Goal: Information Seeking & Learning: Check status

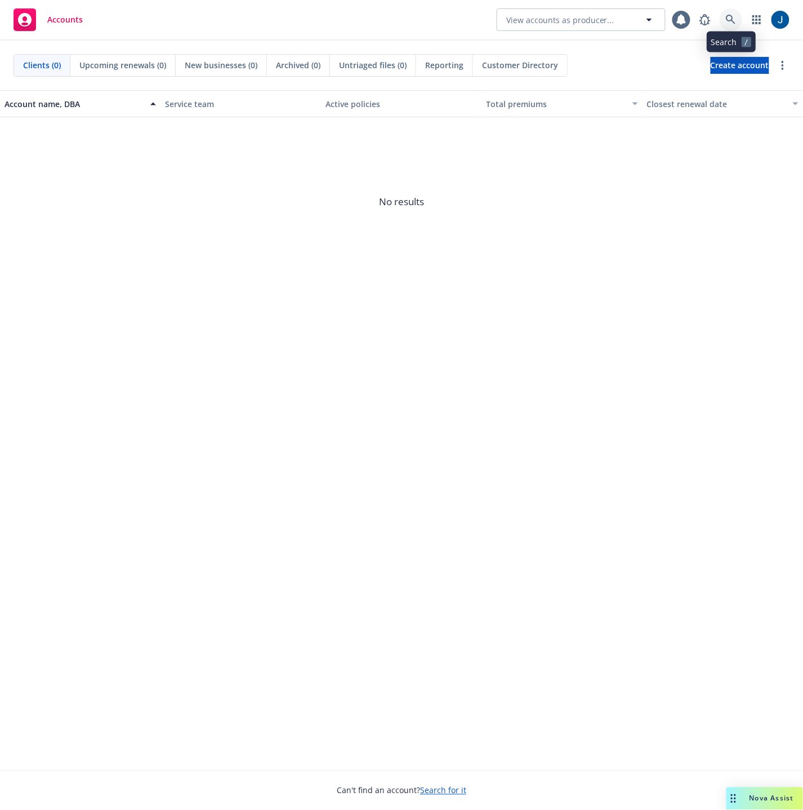
click at [736, 23] on icon at bounding box center [731, 20] width 10 height 10
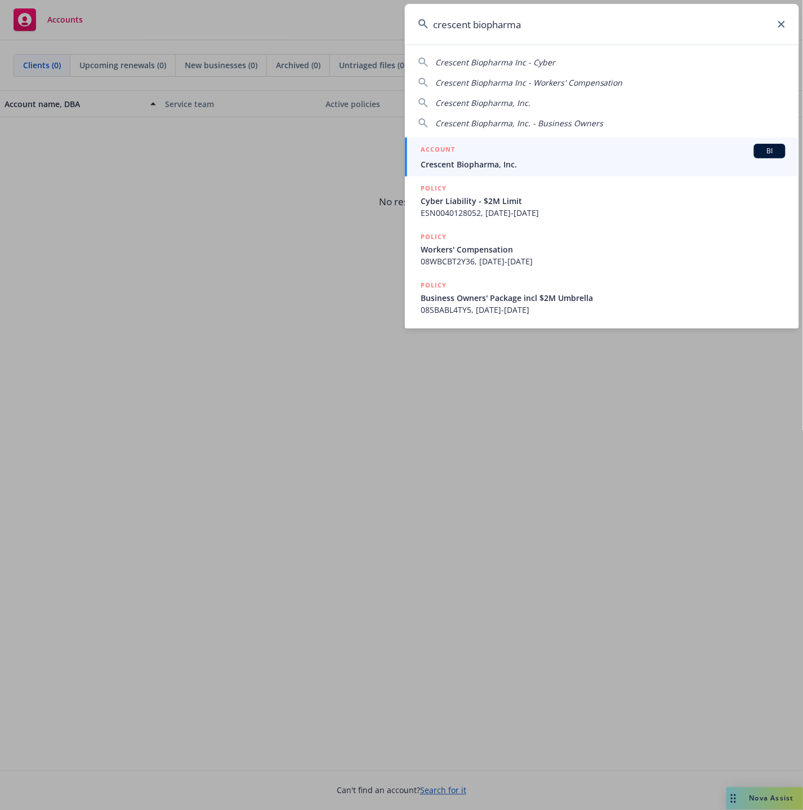
type input "crescent biopharma"
click at [522, 149] on div "ACCOUNT BI" at bounding box center [603, 151] width 365 height 15
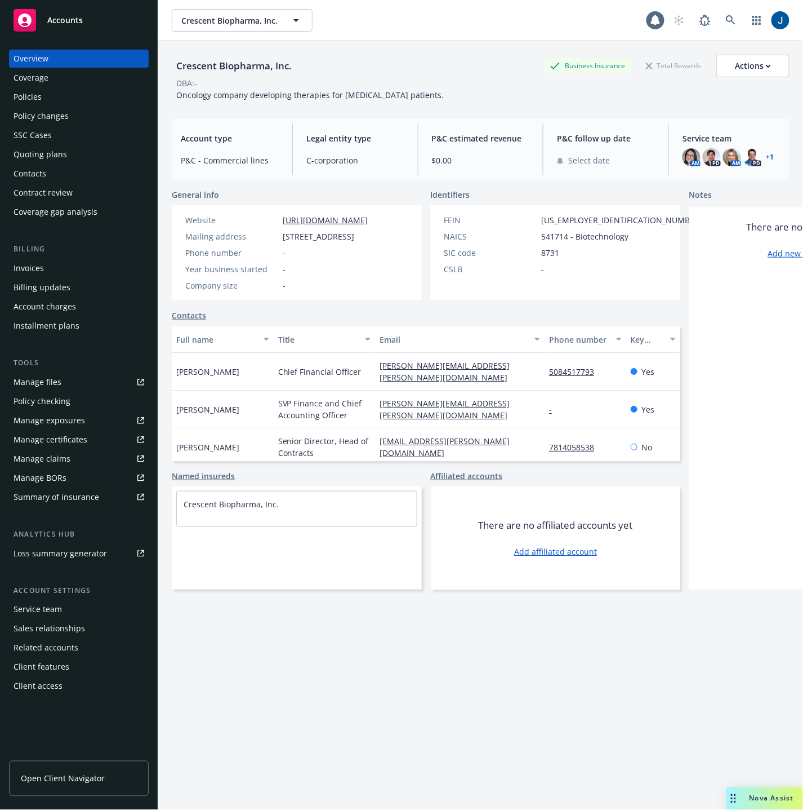
click at [44, 98] on div "Policies" at bounding box center [79, 97] width 131 height 18
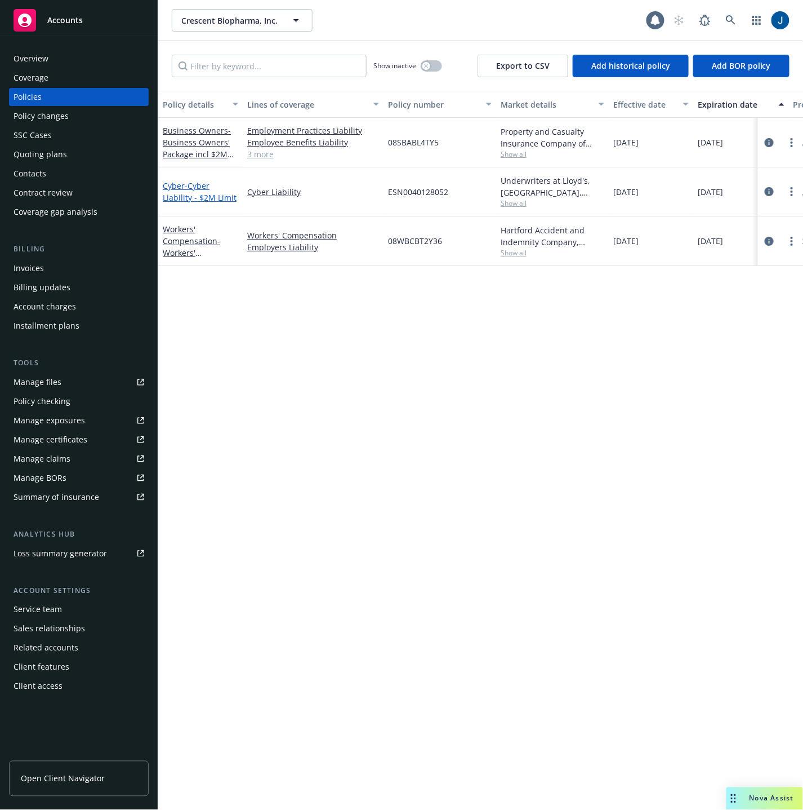
click at [206, 196] on span "- Cyber Liability - $2M Limit" at bounding box center [200, 191] width 74 height 23
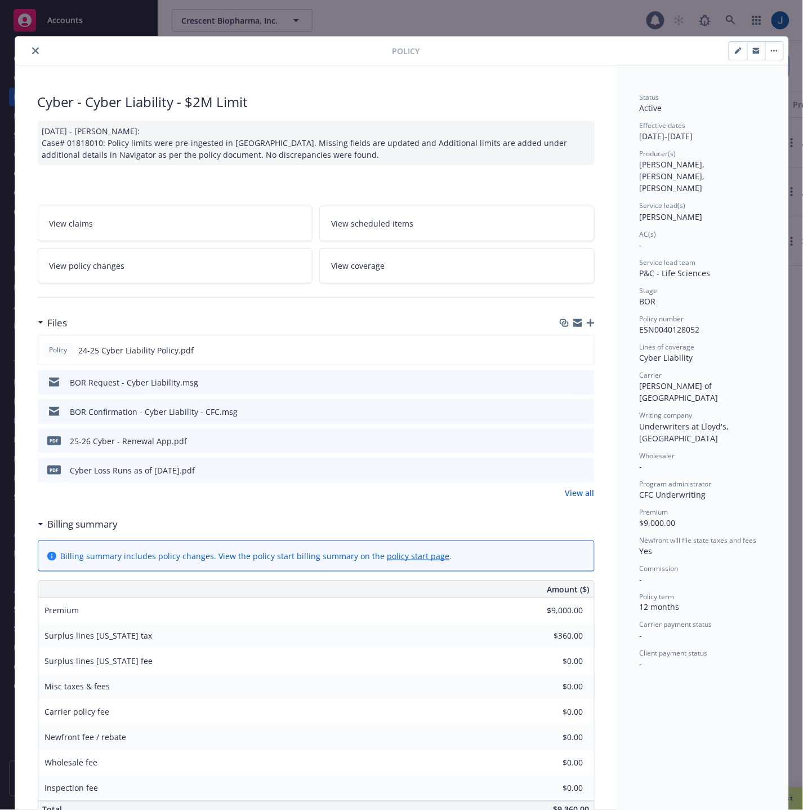
click at [101, 25] on div "Policy Cyber - Cyber Liability - $2M Limit 10/09/2025 - Galib Sheik: Case# 0181…" at bounding box center [401, 405] width 803 height 810
click at [174, 26] on div "Policy Cyber - Cyber Liability - $2M Limit 10/09/2025 - Galib Sheik: Case# 0181…" at bounding box center [401, 405] width 803 height 810
click at [32, 52] on icon "close" at bounding box center [35, 50] width 7 height 7
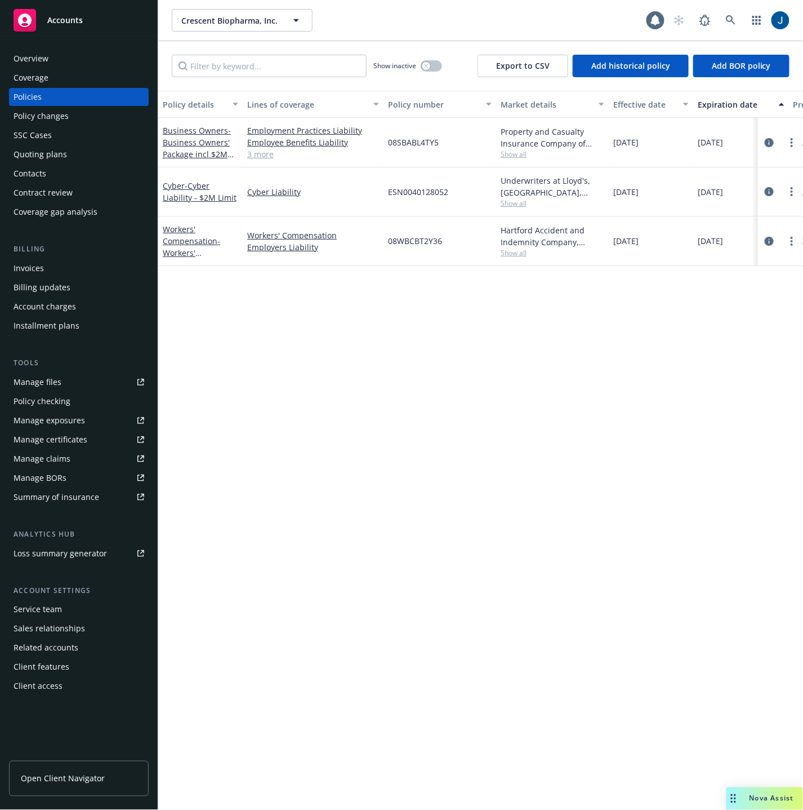
click at [372, 394] on div "Policy details Lines of coverage Policy number Market details Effective date Ex…" at bounding box center [480, 451] width 645 height 720
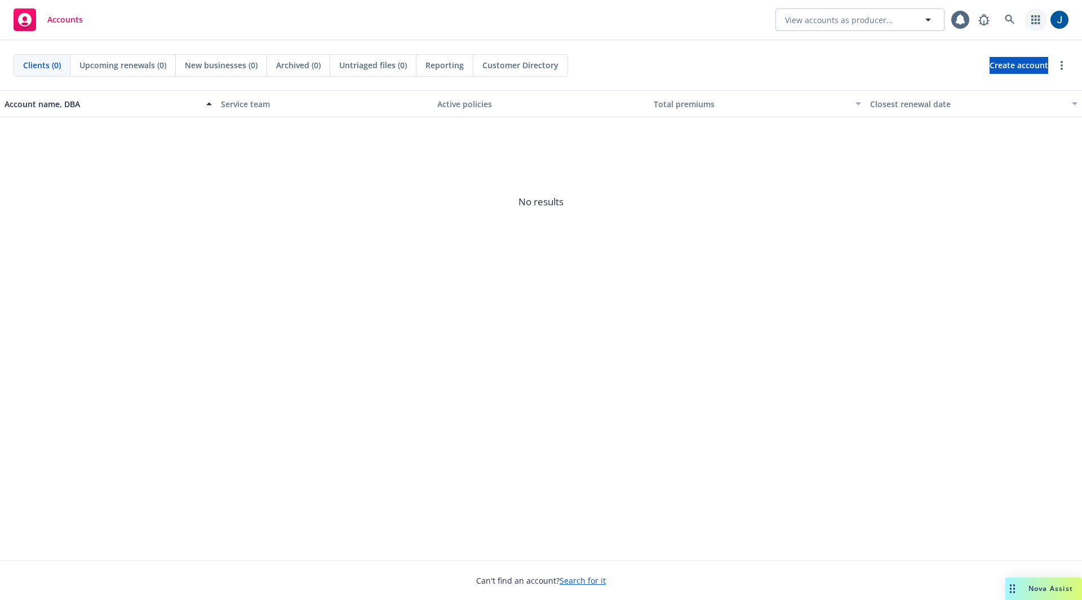
click at [805, 15] on link "button" at bounding box center [1035, 19] width 23 height 23
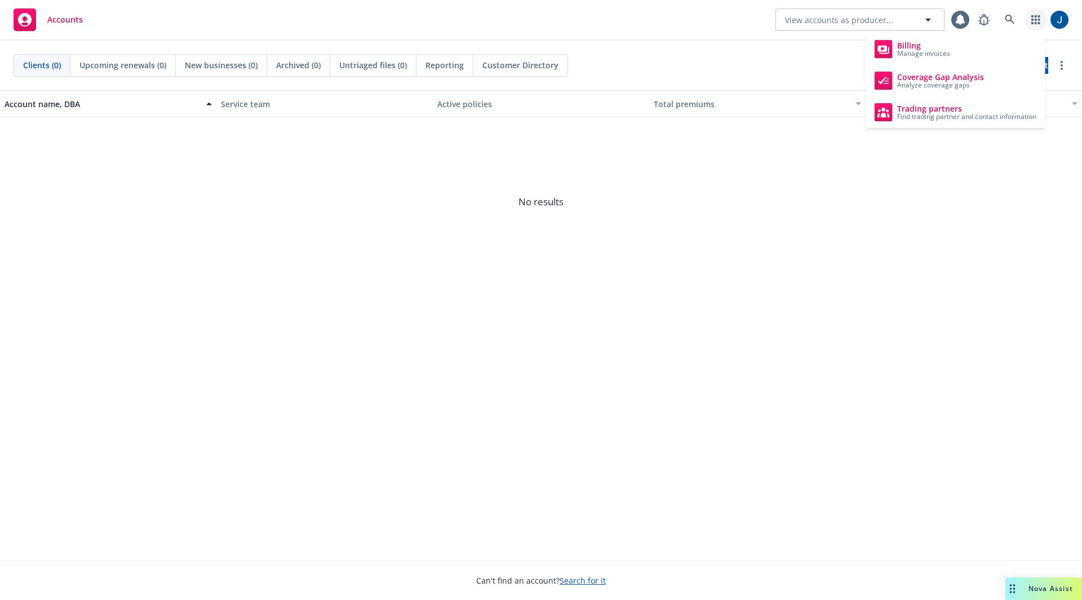
click at [805, 15] on link "button" at bounding box center [1035, 19] width 23 height 23
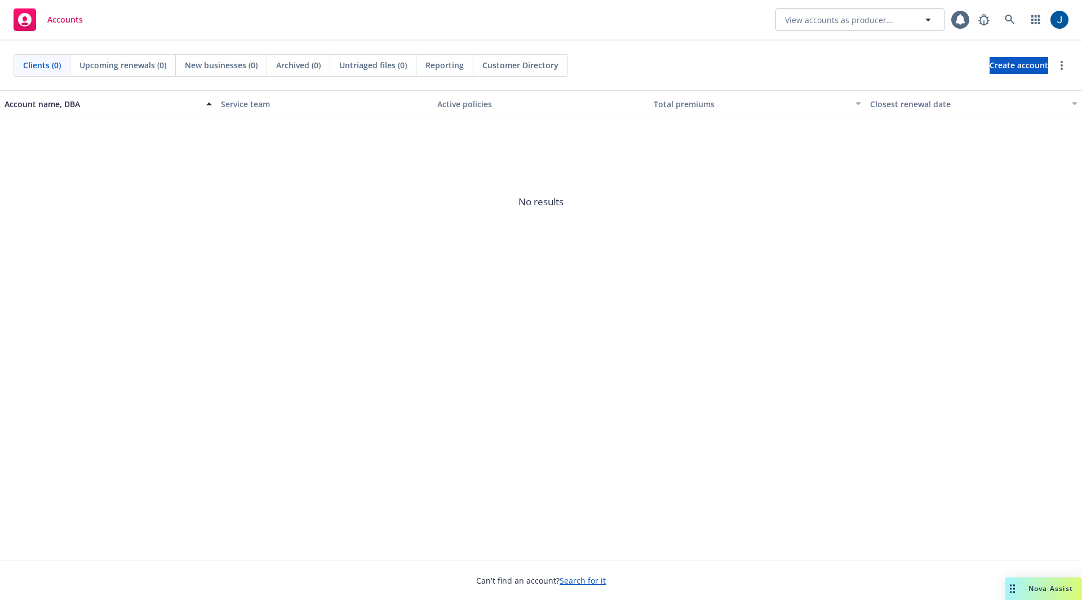
click at [633, 47] on div "Clients (0) Upcoming renewals (0) New businesses (0) Archived (0) Untriaged fil…" at bounding box center [541, 66] width 1082 height 50
click at [805, 21] on icon at bounding box center [1010, 20] width 10 height 10
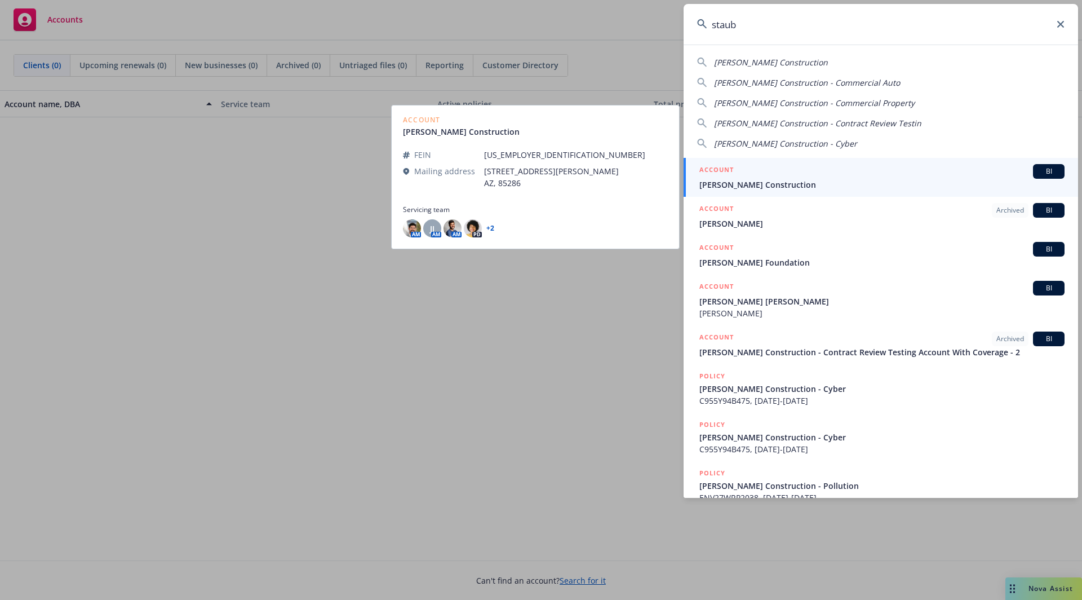
type input "staub"
click at [805, 176] on div "ACCOUNT BI" at bounding box center [881, 171] width 365 height 15
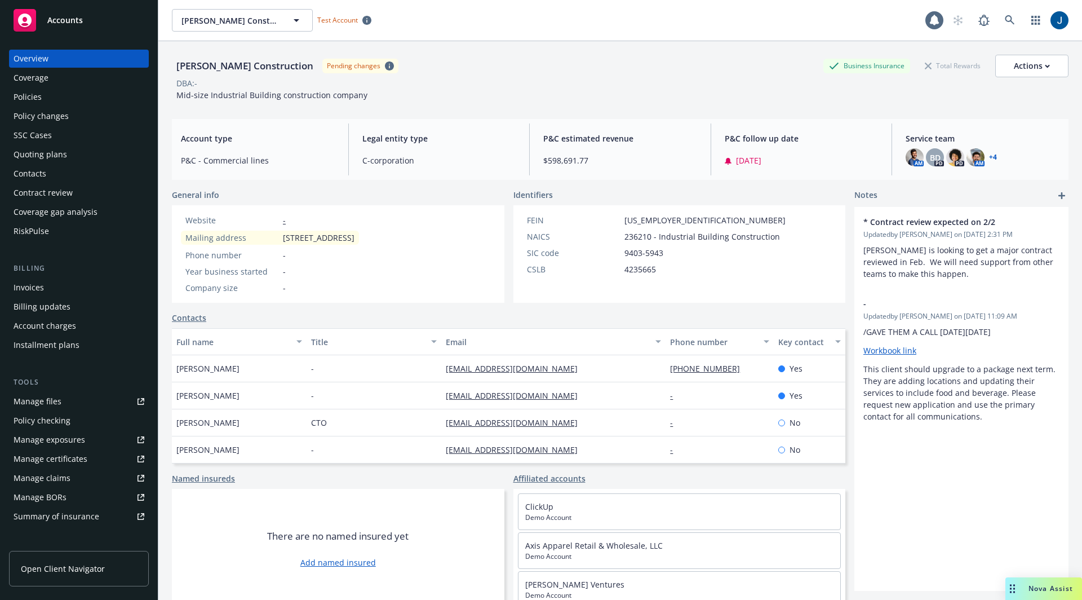
click at [46, 234] on div "RiskPulse" at bounding box center [31, 231] width 35 height 18
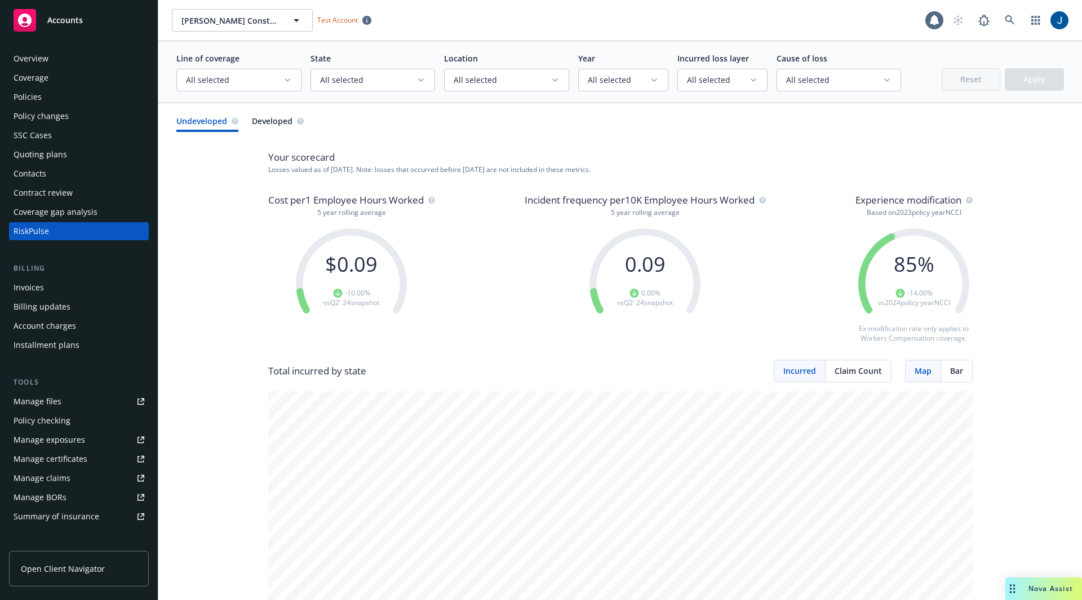
click at [267, 82] on span "All selected" at bounding box center [234, 79] width 97 height 11
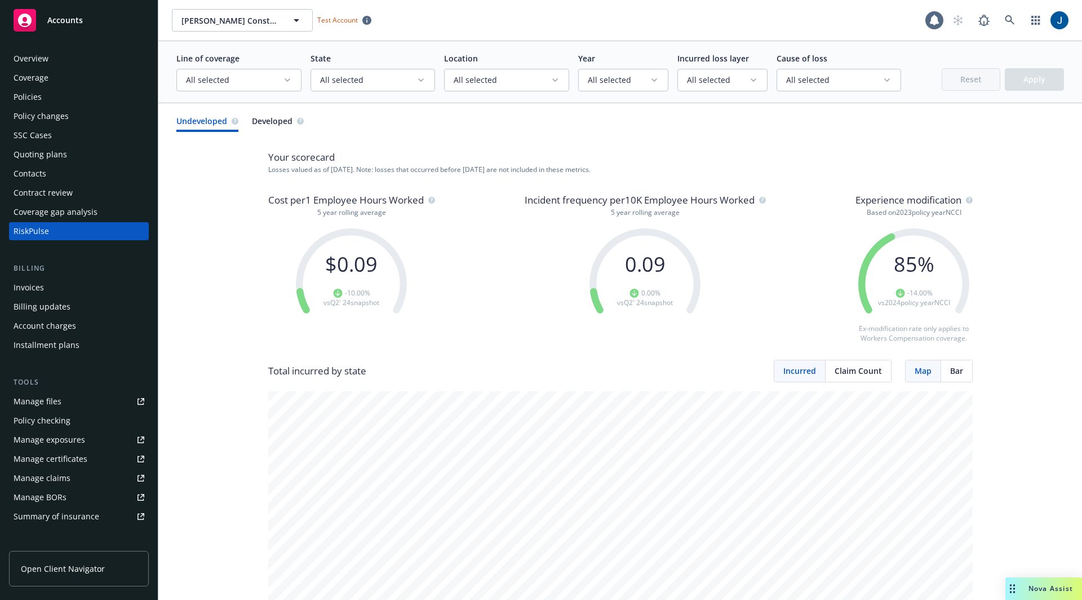
click at [389, 82] on span "All selected" at bounding box center [368, 79] width 97 height 11
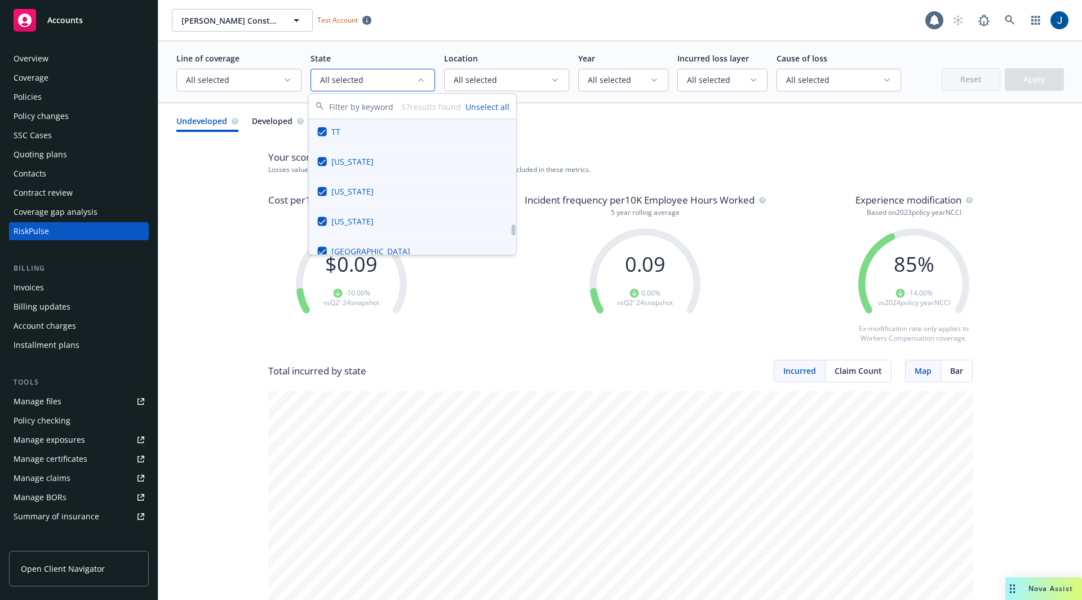
scroll to position [1415, 0]
click at [268, 256] on div "$ 0.09 -10.00 % vs Q2' 24 snapshot" at bounding box center [351, 279] width 167 height 125
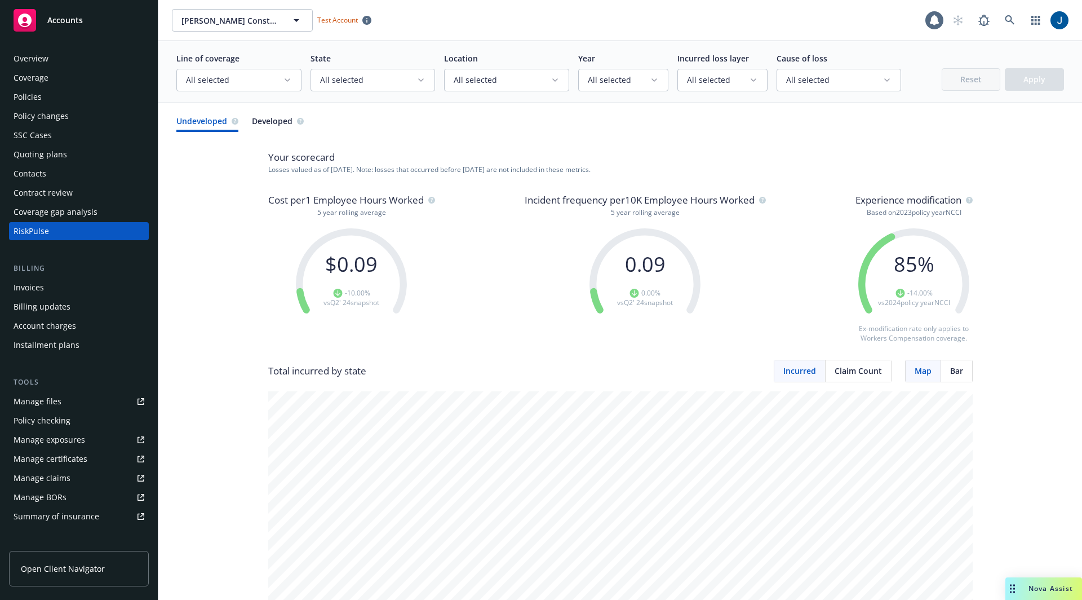
click at [537, 77] on span "All selected" at bounding box center [502, 79] width 97 height 11
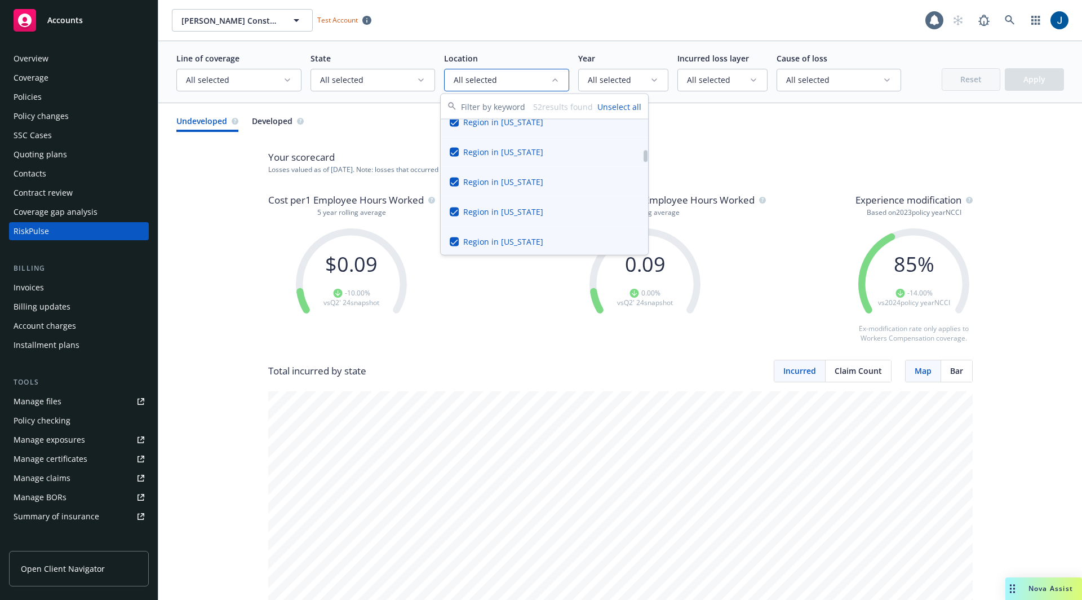
scroll to position [901, 0]
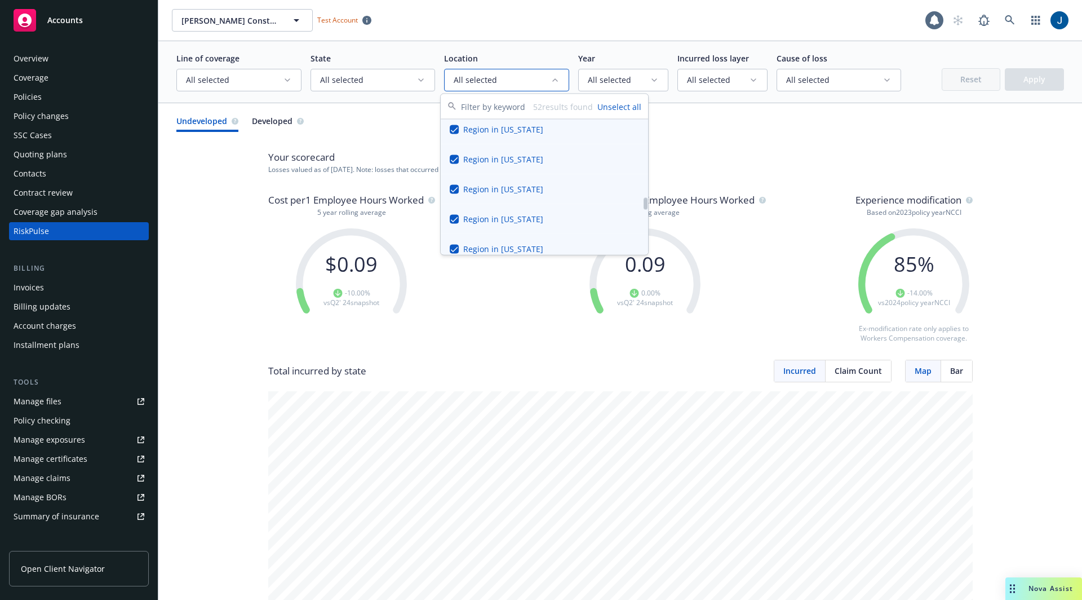
click at [637, 85] on span "All selected" at bounding box center [619, 79] width 62 height 11
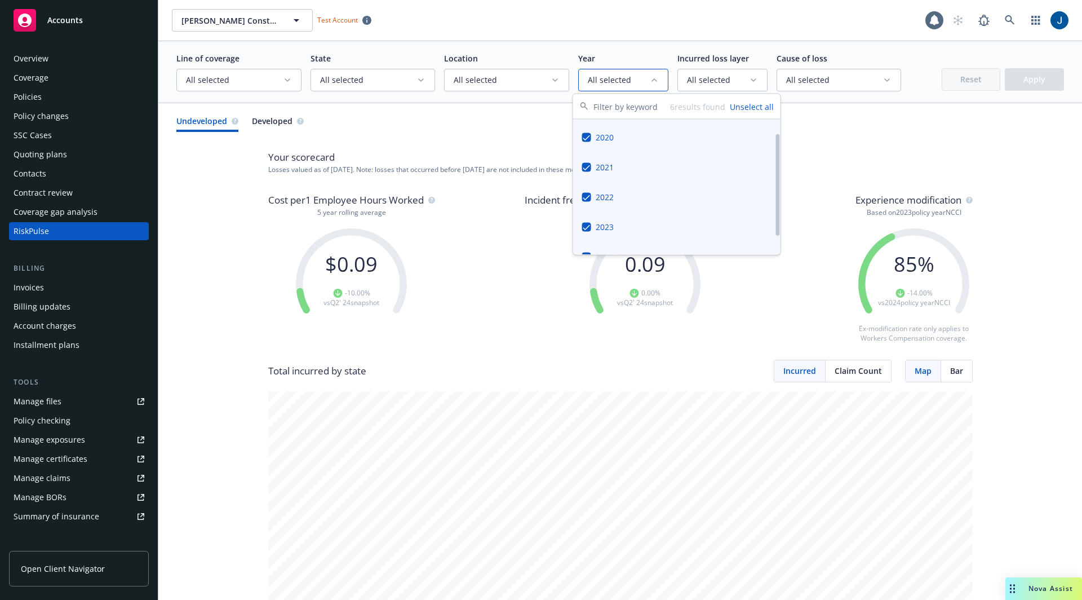
scroll to position [43, 0]
click at [676, 51] on div "Line of coverage All selected State All selected Location All selected Year All…" at bounding box center [619, 72] width 923 height 62
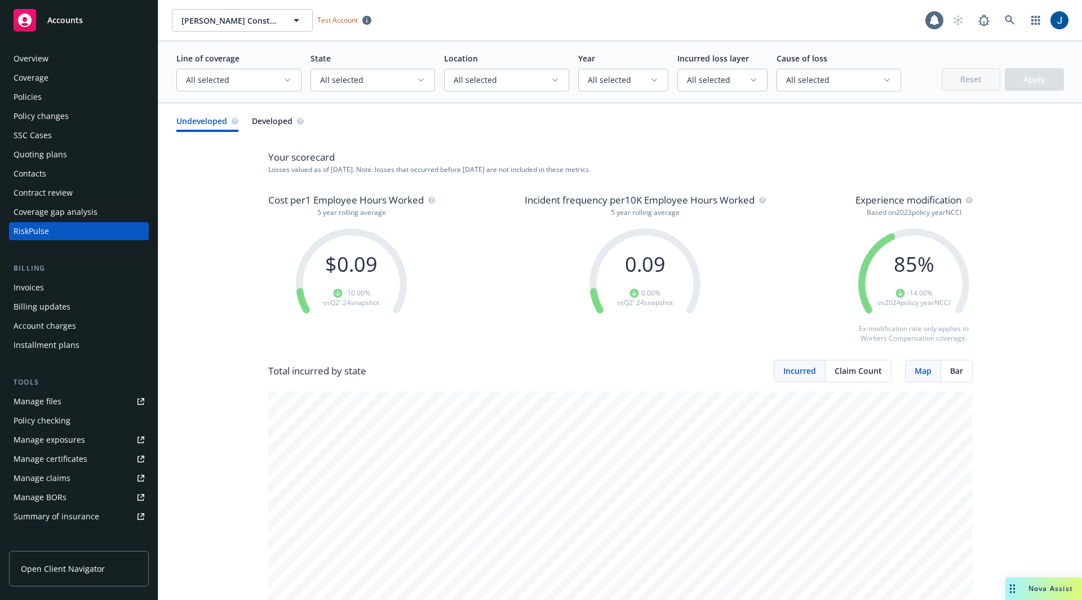
click at [712, 87] on button "All selected" at bounding box center [722, 80] width 90 height 23
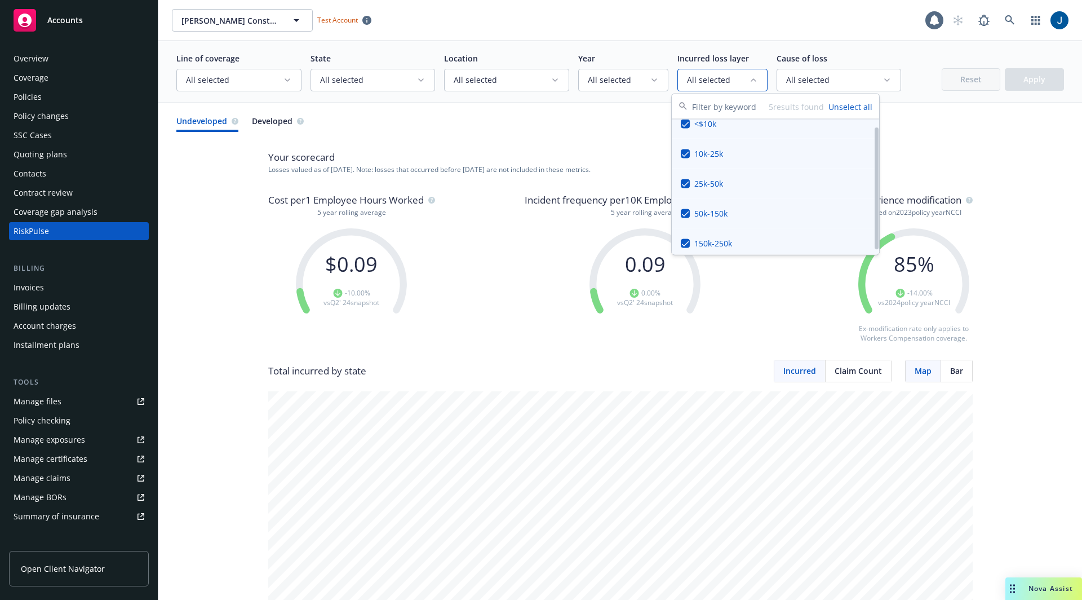
scroll to position [14, 0]
click at [805, 74] on span "All selected" at bounding box center [834, 79] width 97 height 11
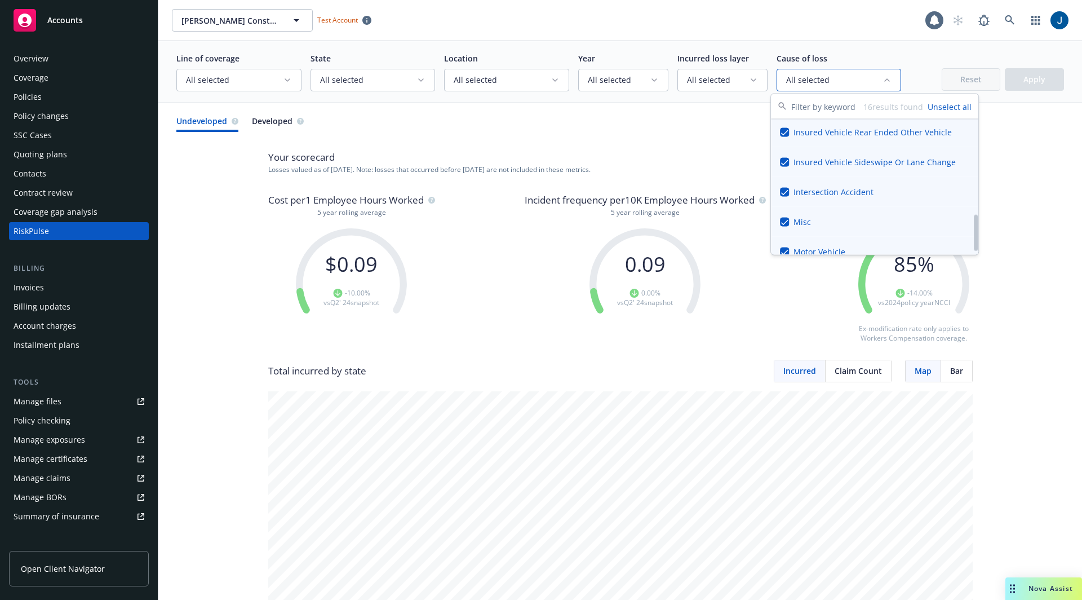
scroll to position [0, 0]
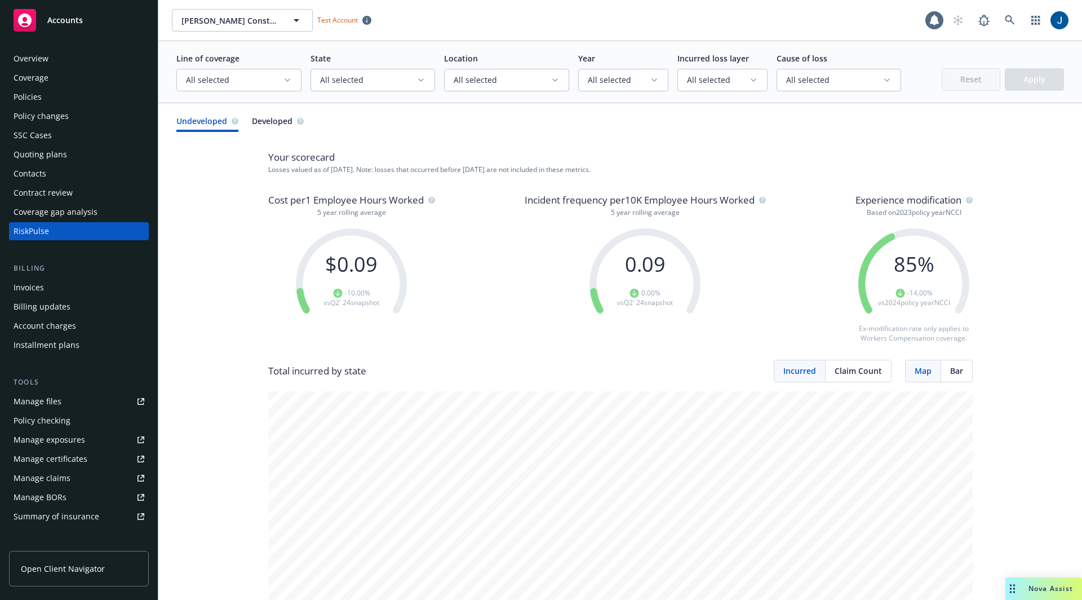
click at [805, 75] on span "All selected" at bounding box center [834, 79] width 97 height 11
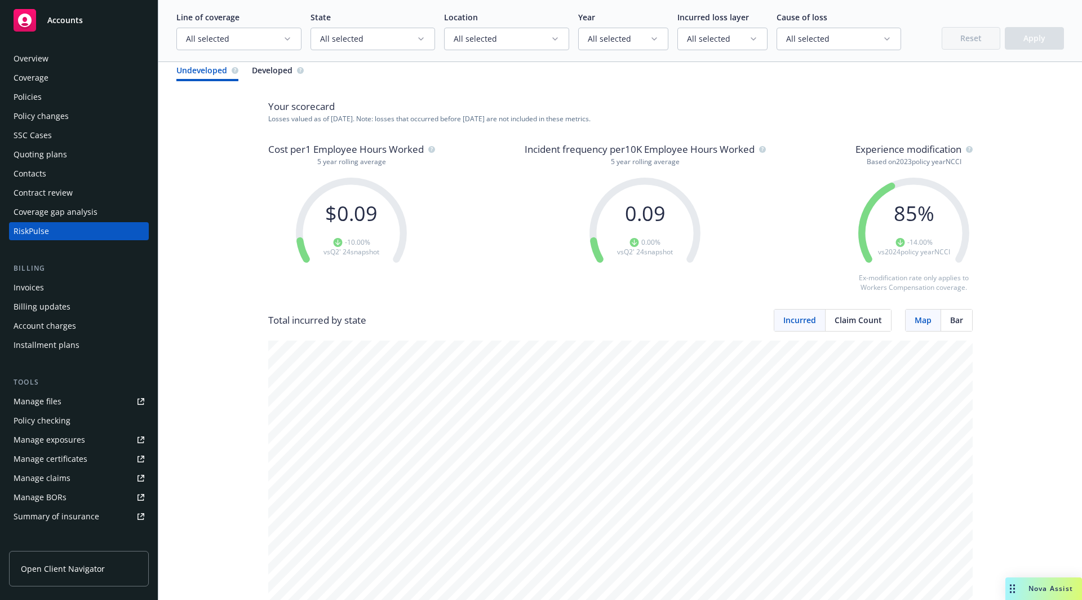
scroll to position [51, 0]
drag, startPoint x: 255, startPoint y: 145, endPoint x: 447, endPoint y: 164, distance: 193.0
click at [447, 164] on div "Cost per 1 Employee Hours Worked 5 year rolling average $ 0.09 -10.00 % vs Q2' …" at bounding box center [620, 224] width 704 height 167
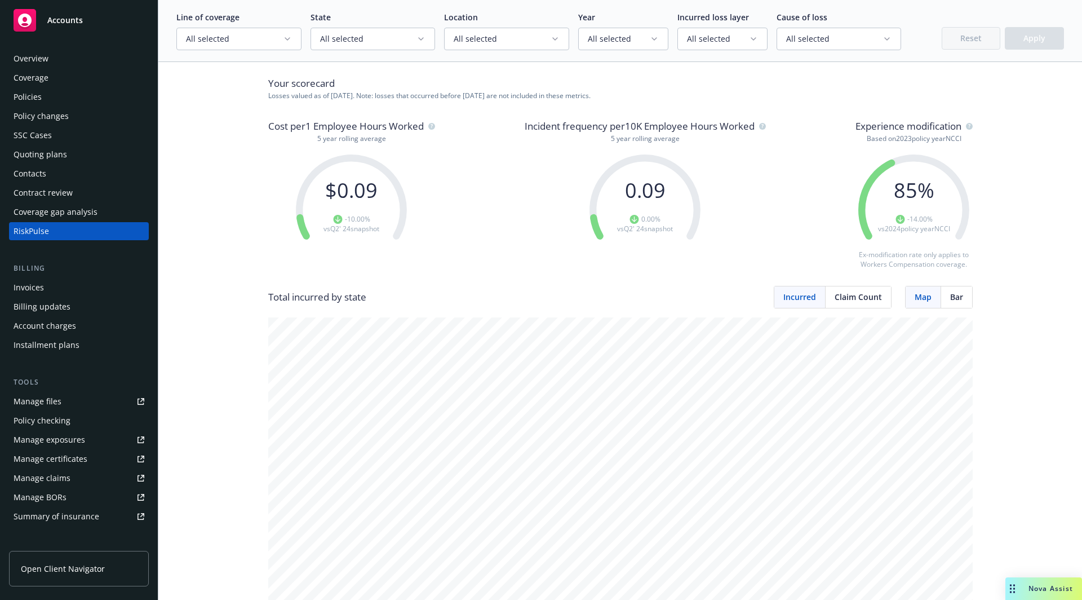
scroll to position [87, 0]
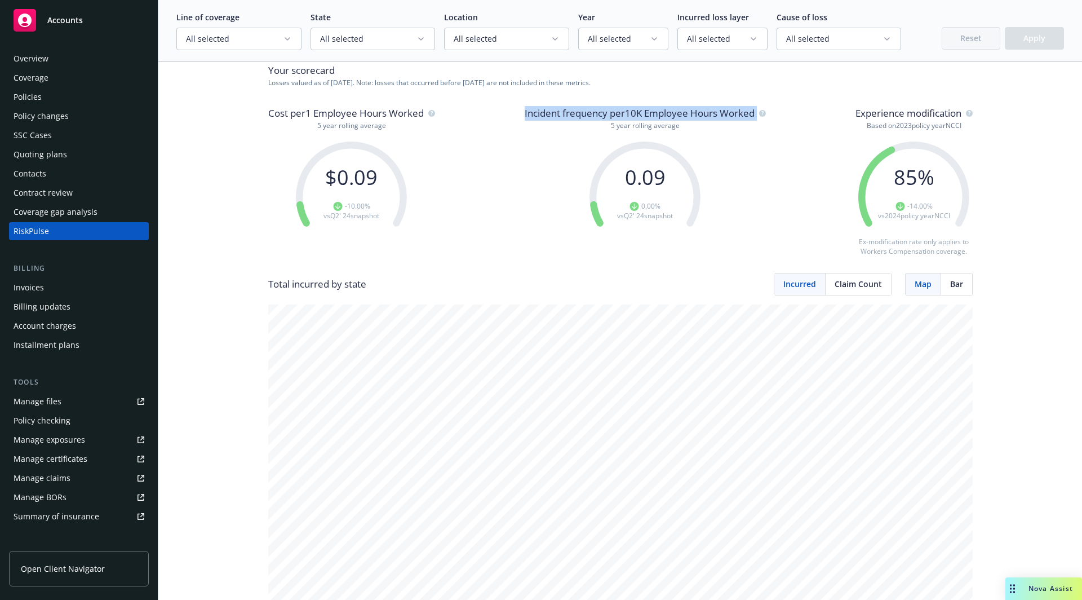
drag, startPoint x: 519, startPoint y: 113, endPoint x: 611, endPoint y: 119, distance: 92.1
click at [610, 119] on div "Incident frequency per 10K Employee Hours Worked 5 year rolling average" at bounding box center [645, 118] width 241 height 25
click at [613, 119] on p "Incident frequency per 10K Employee Hours Worked" at bounding box center [645, 113] width 241 height 15
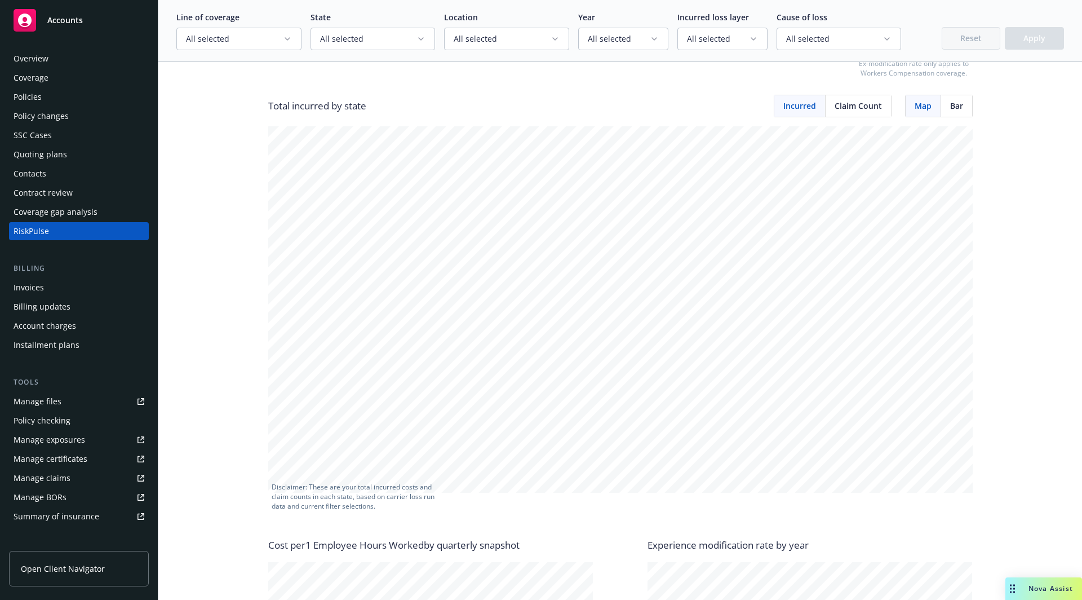
scroll to position [0, 0]
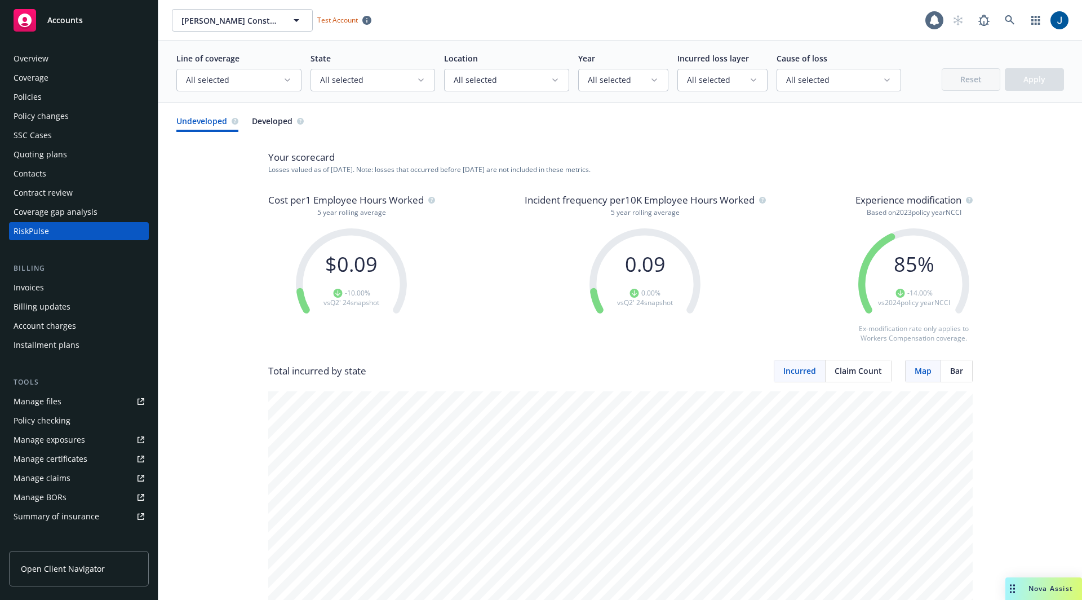
click at [254, 76] on span "All selected" at bounding box center [234, 79] width 97 height 11
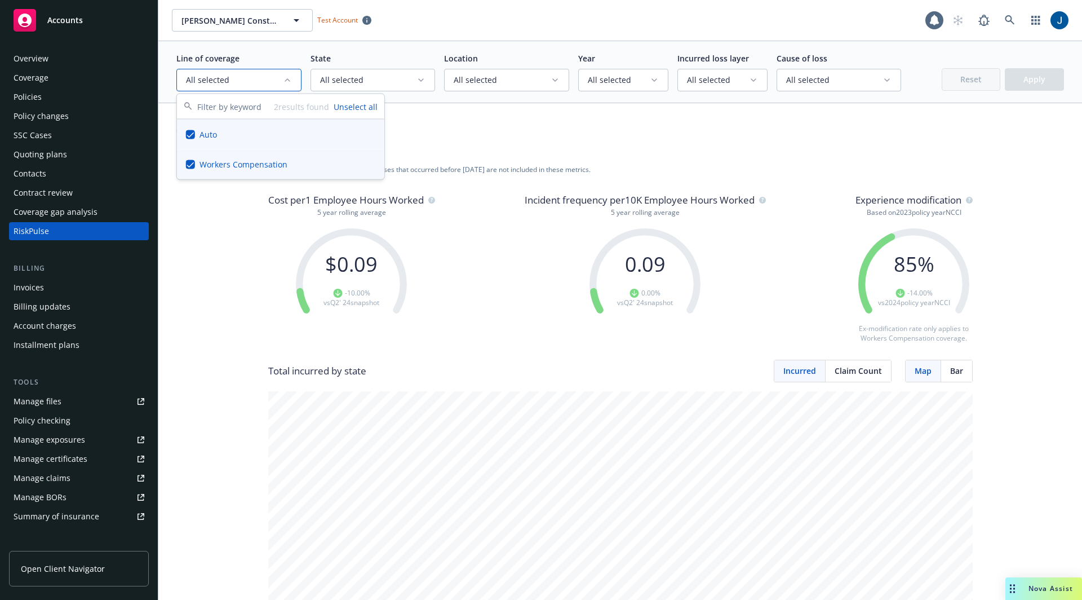
click at [194, 165] on button "Suggestions" at bounding box center [190, 163] width 9 height 9
drag, startPoint x: 190, startPoint y: 219, endPoint x: 197, endPoint y: 217, distance: 7.4
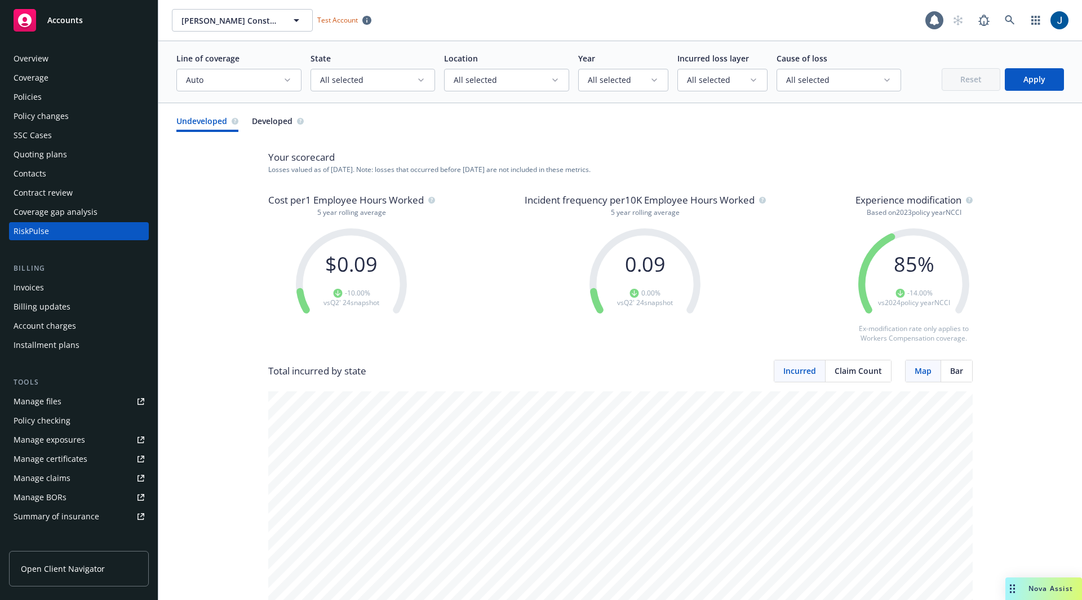
click at [805, 82] on button "Apply" at bounding box center [1034, 79] width 59 height 23
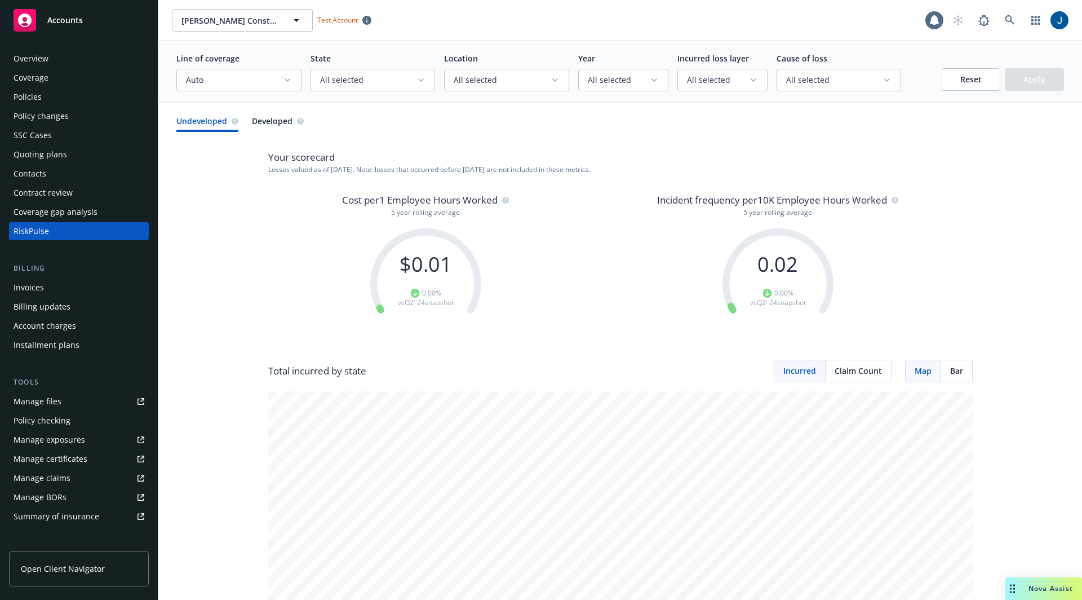
click at [226, 79] on span "Auto" at bounding box center [234, 79] width 97 height 11
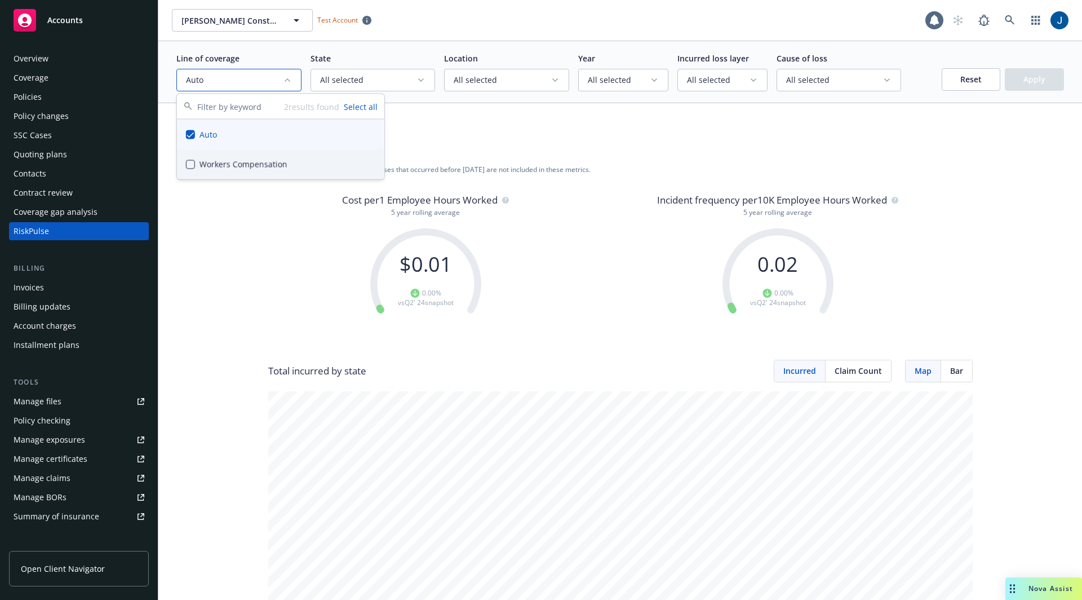
click at [227, 165] on div "Workers Compensation" at bounding box center [280, 164] width 207 height 30
click at [805, 82] on button "Apply" at bounding box center [1034, 79] width 59 height 23
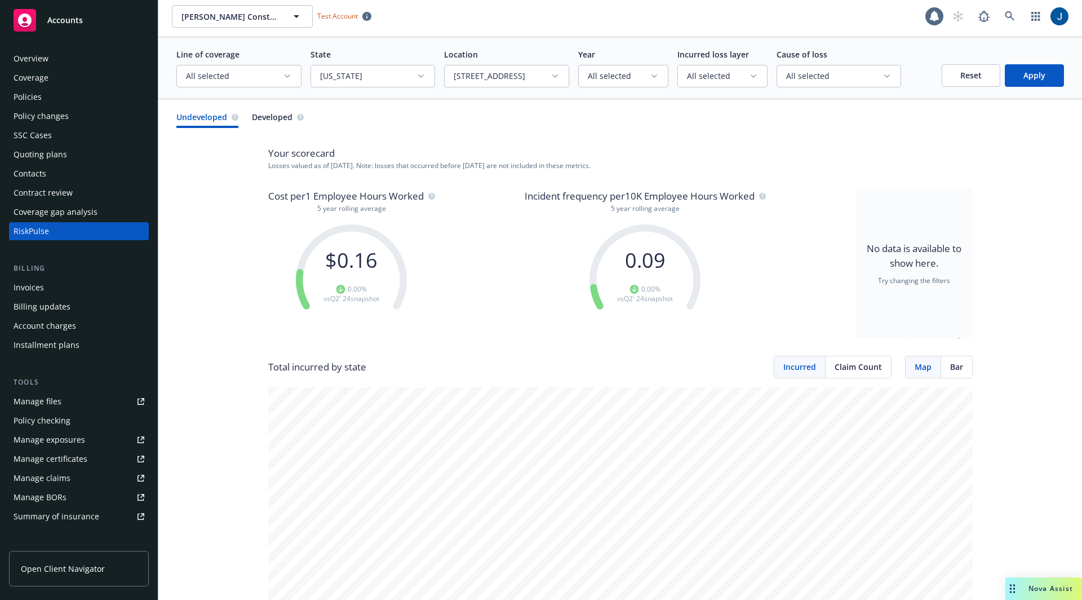
scroll to position [3, 0]
click at [805, 82] on button "Reset" at bounding box center [971, 76] width 59 height 23
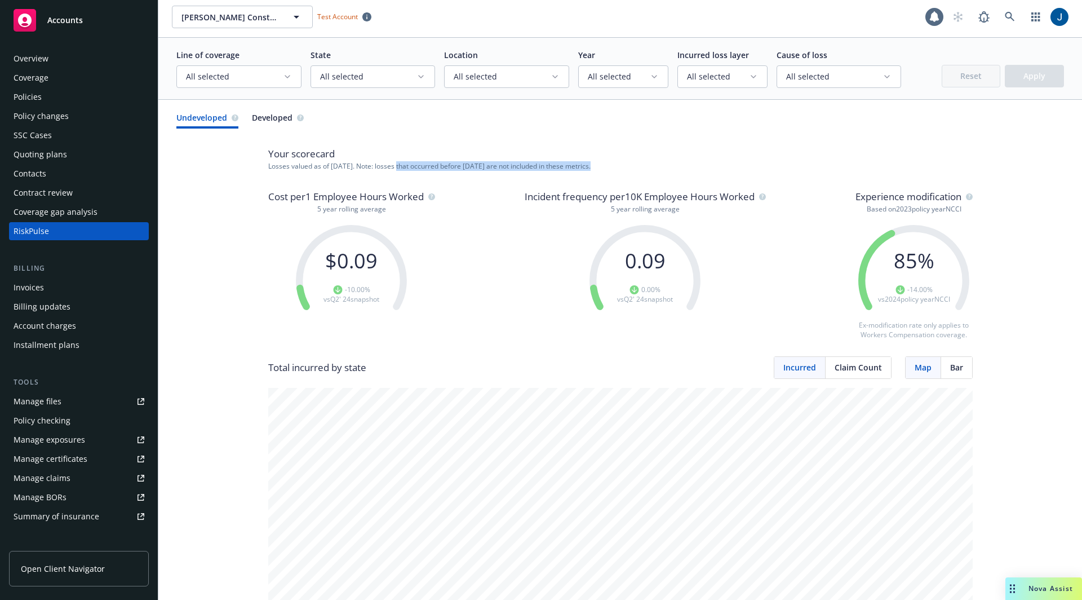
drag, startPoint x: 346, startPoint y: 163, endPoint x: 432, endPoint y: 166, distance: 85.7
click at [432, 166] on p "Losses valued as of [DATE] . Note: losses that occurred before [DATE] are not i…" at bounding box center [620, 166] width 704 height 10
click at [283, 122] on span "Developed" at bounding box center [272, 118] width 41 height 12
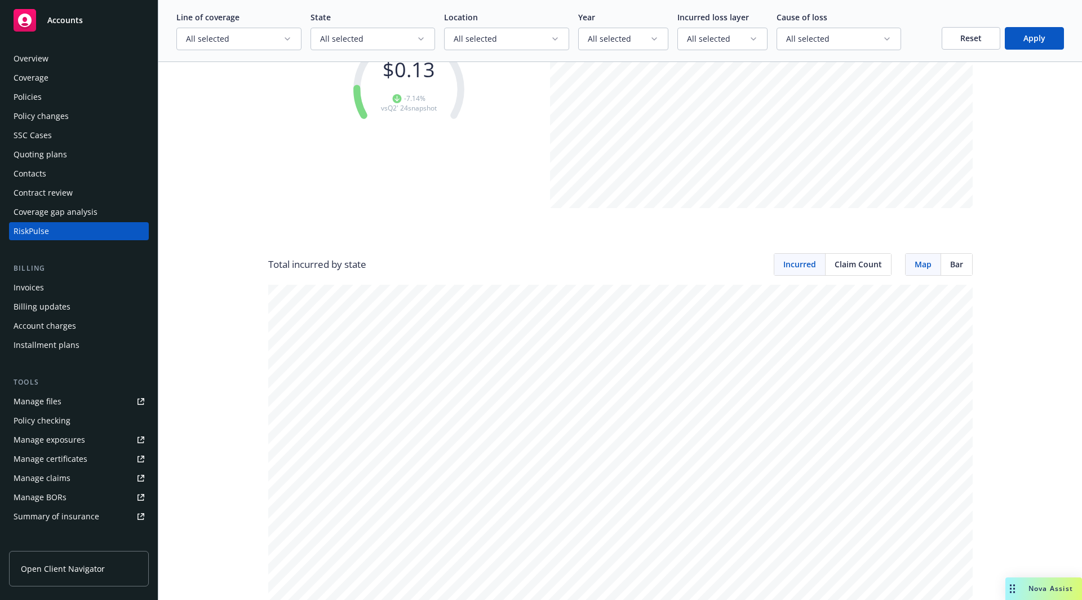
scroll to position [0, 0]
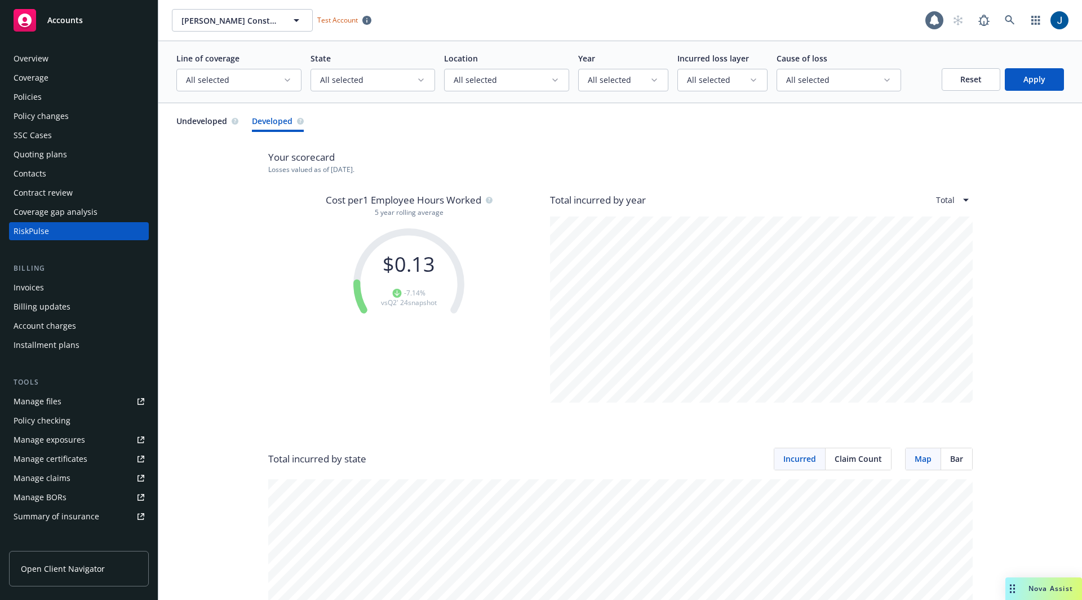
click at [207, 117] on span "Undeveloped" at bounding box center [201, 121] width 51 height 12
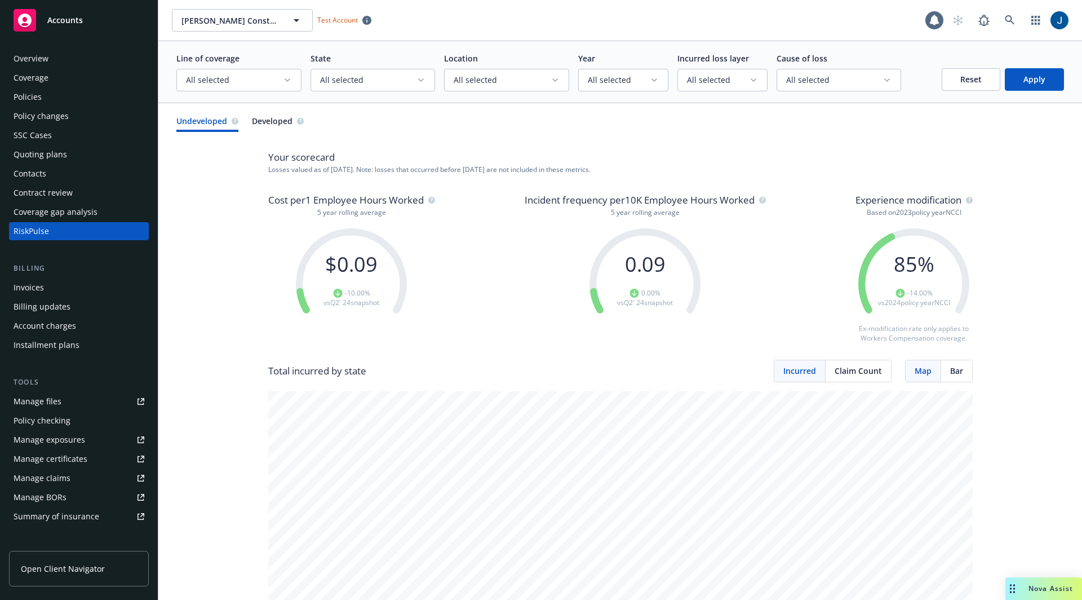
click at [277, 119] on span "Developed" at bounding box center [272, 121] width 41 height 12
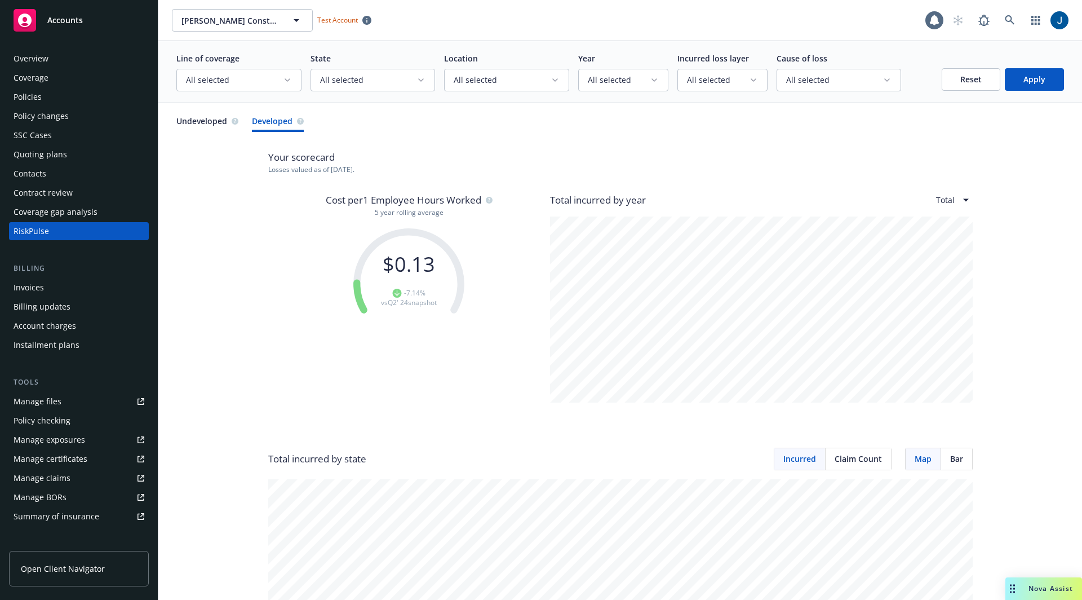
click at [805, 84] on span "All selected" at bounding box center [834, 79] width 97 height 11
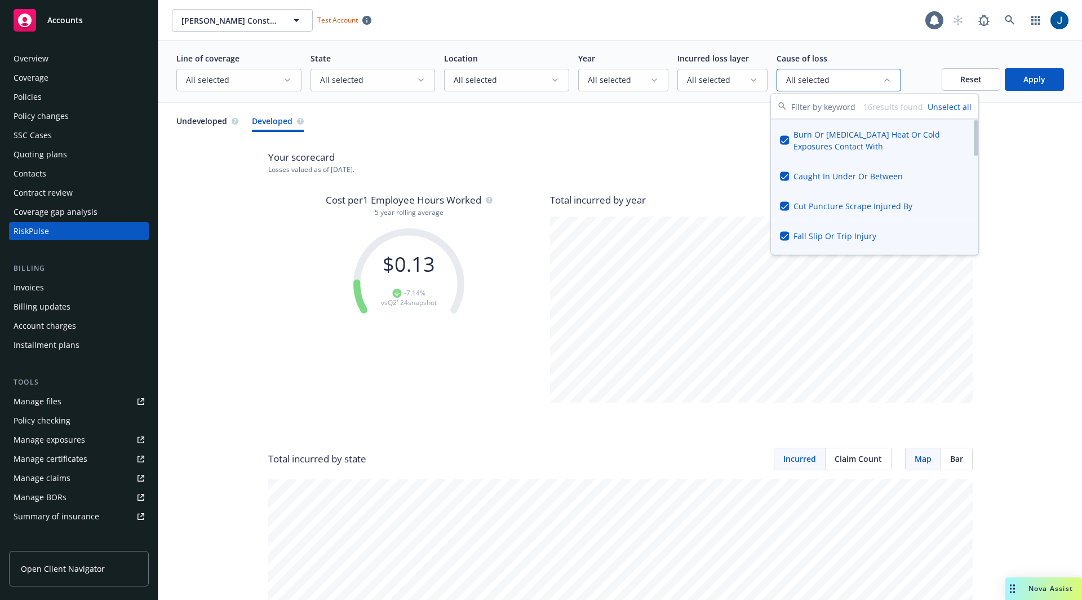
click at [673, 161] on p "Your scorecard" at bounding box center [620, 157] width 704 height 15
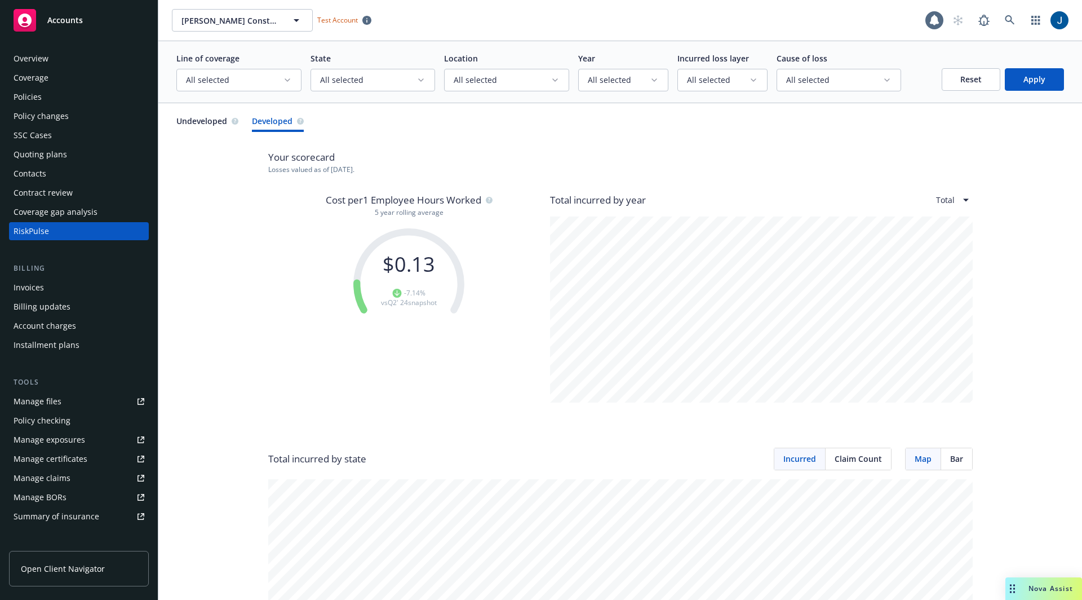
click at [203, 113] on div "Undeveloped Developed Your scorecard Losses valued as of [DATE] . Cost per 1 Em…" at bounding box center [619, 554] width 923 height 902
click at [207, 121] on span "Undeveloped" at bounding box center [201, 121] width 51 height 12
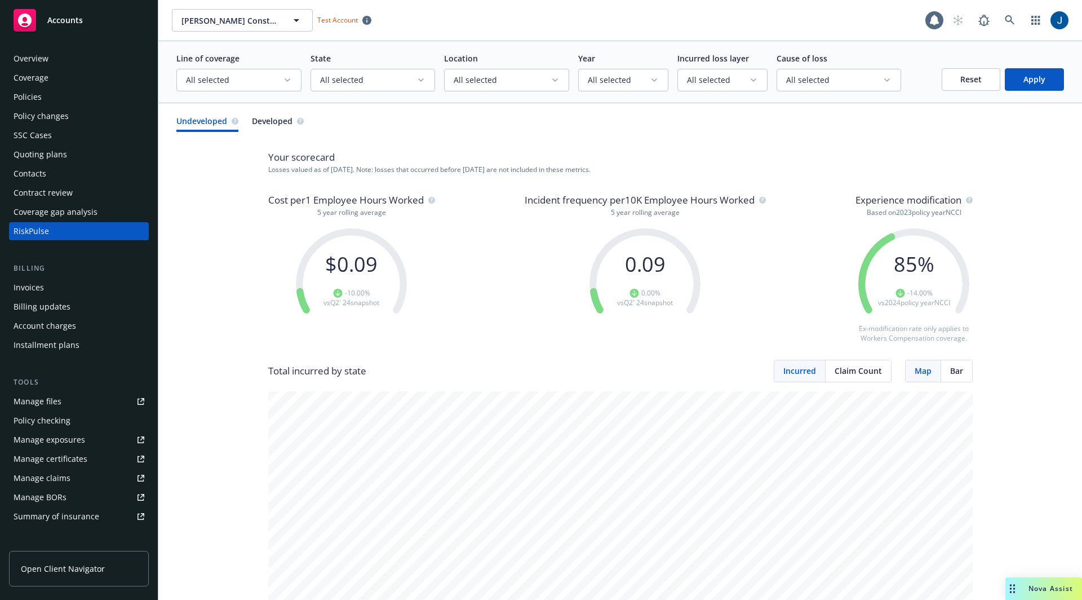
click at [805, 232] on div "Cost per 1 Employee Hours Worked 5 year rolling average $ 0.09 -10.00 % vs Q2' …" at bounding box center [620, 276] width 704 height 167
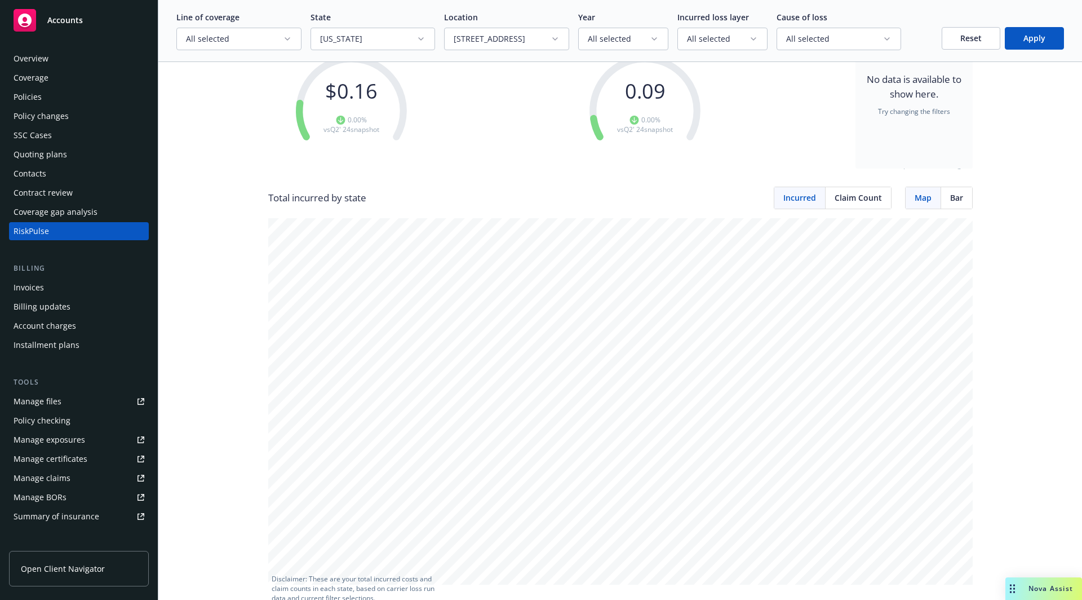
scroll to position [102, 0]
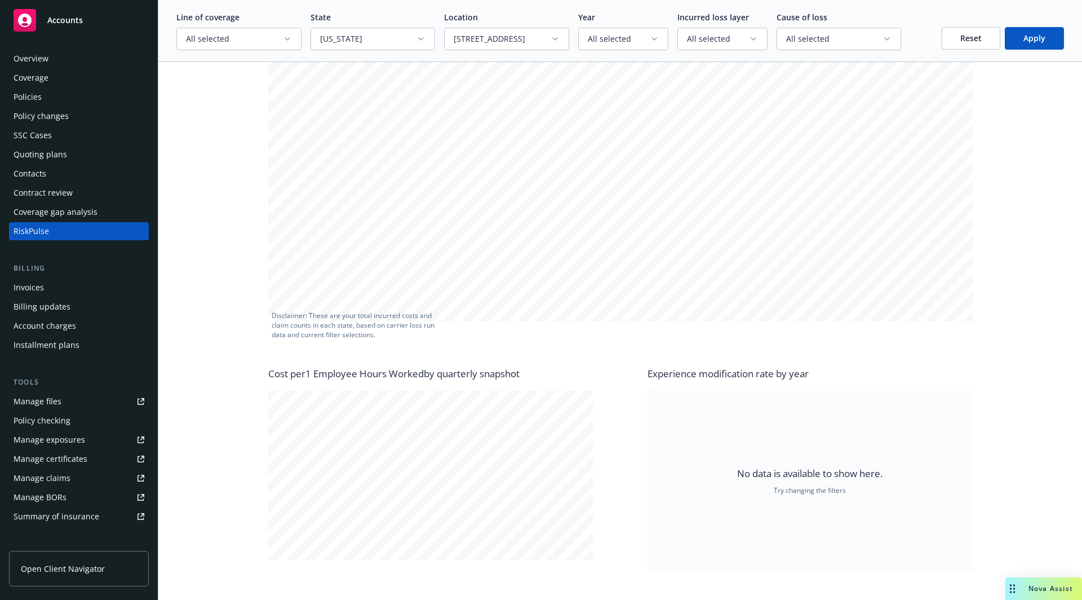
scroll to position [649, 0]
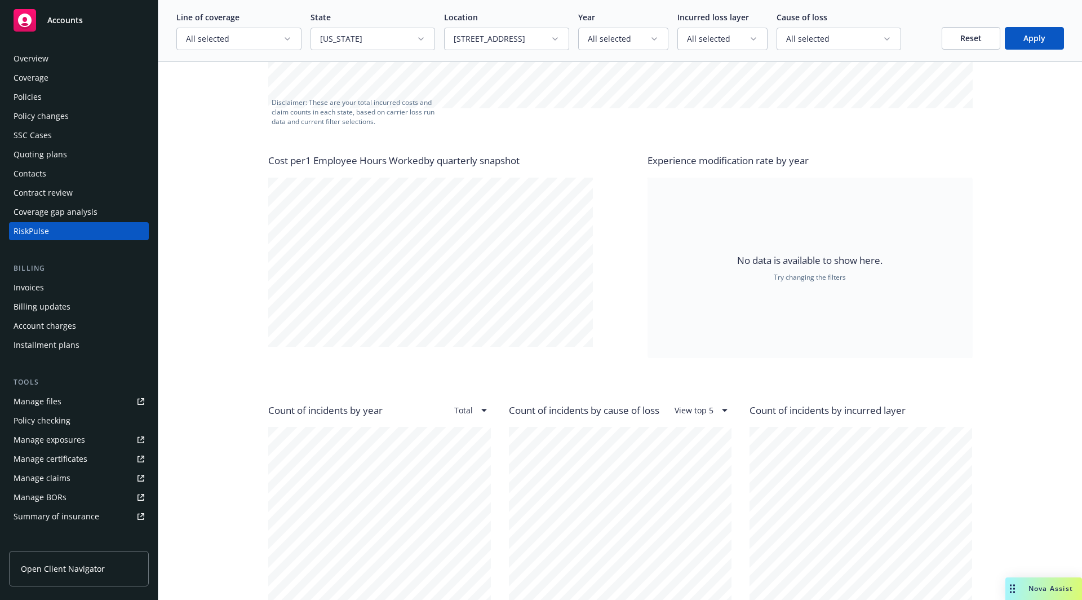
click at [619, 301] on div "Cost per 1 Employee Hours Worked by quarterly snapshot Experience modification …" at bounding box center [620, 255] width 704 height 204
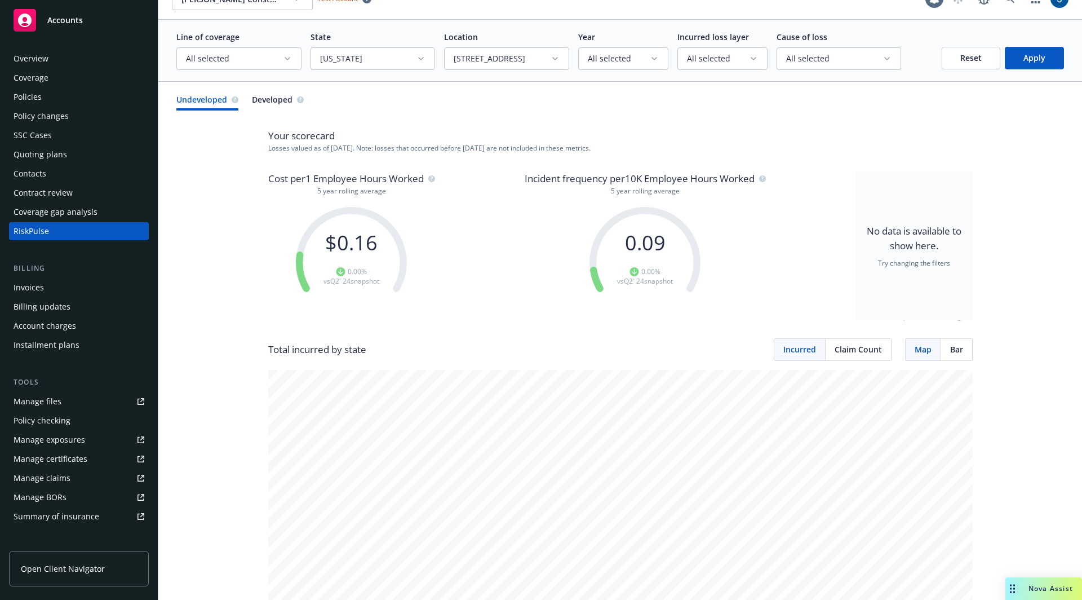
scroll to position [0, 0]
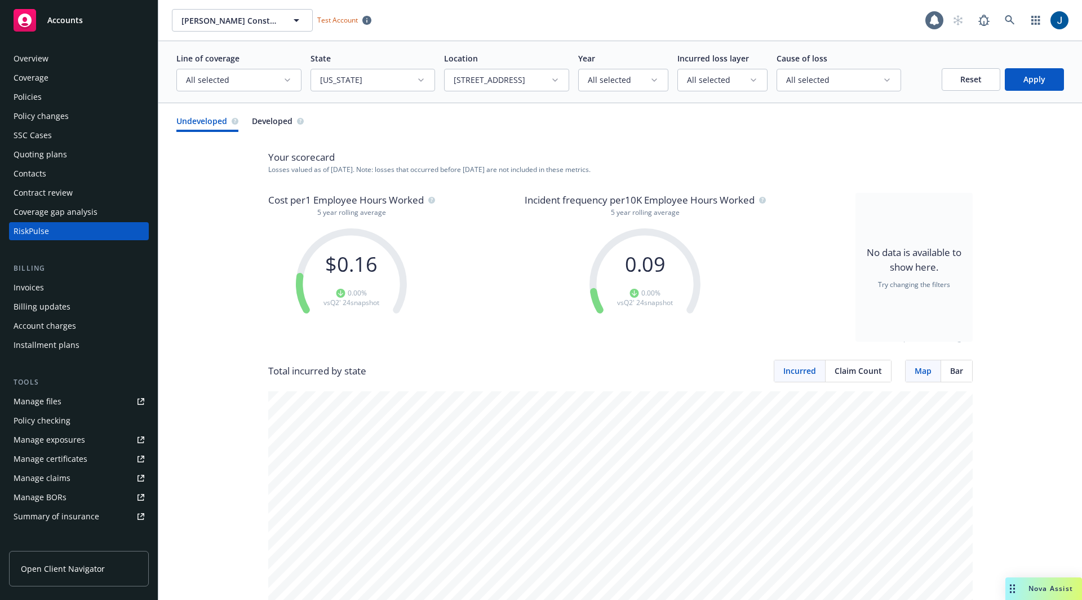
click at [483, 248] on div "Cost per 1 Employee Hours Worked 5 year rolling average $ 0.16 0.00 % vs Q2' 24…" at bounding box center [620, 276] width 704 height 167
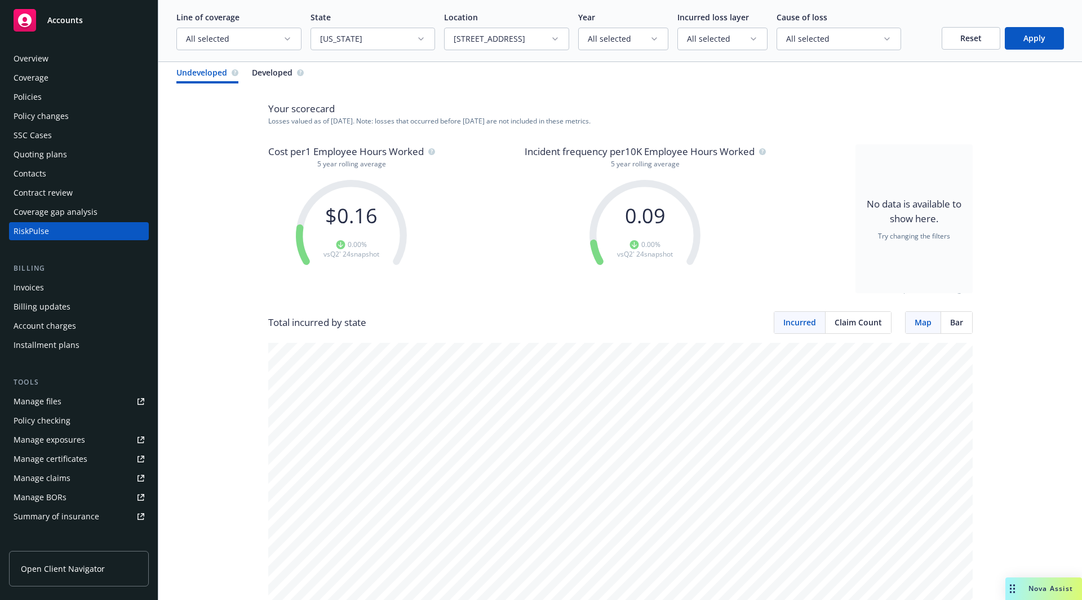
scroll to position [51, 0]
